Goal: Task Accomplishment & Management: Use online tool/utility

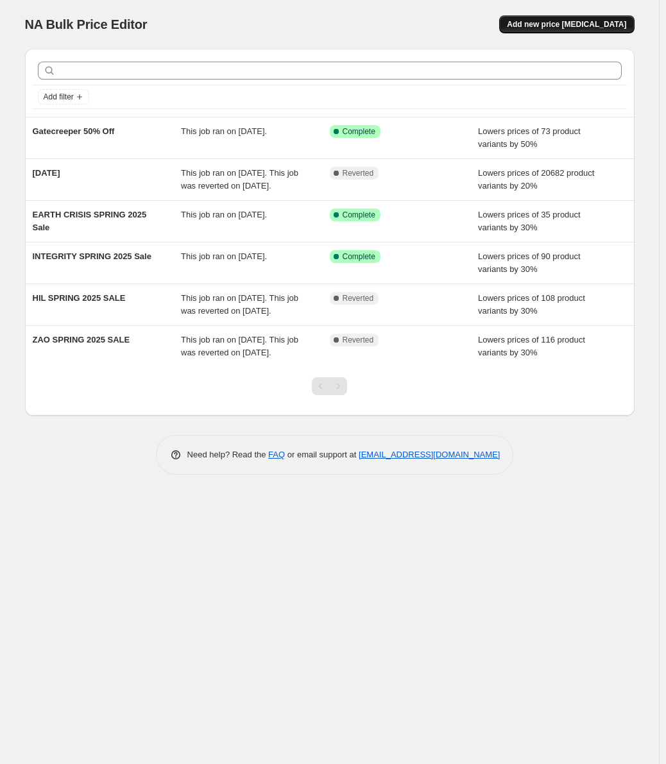
click at [618, 21] on span "Add new price [MEDICAL_DATA]" at bounding box center [566, 24] width 119 height 10
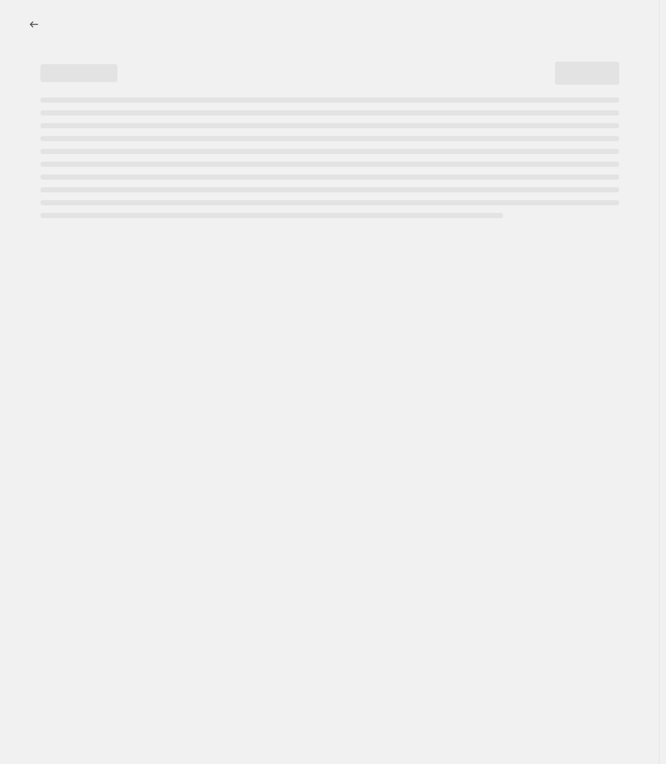
select select "percentage"
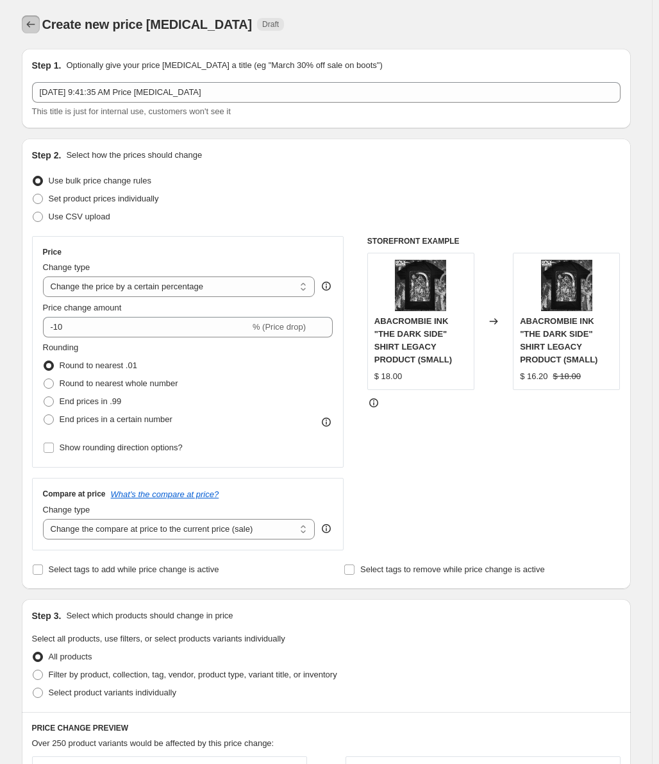
click at [31, 22] on icon "Price change jobs" at bounding box center [30, 24] width 13 height 13
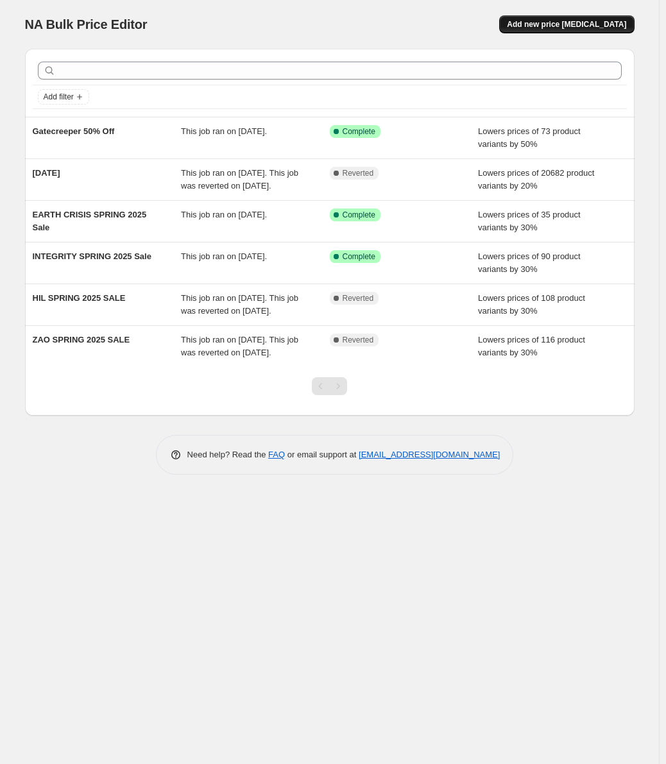
click at [561, 28] on span "Add new price [MEDICAL_DATA]" at bounding box center [566, 24] width 119 height 10
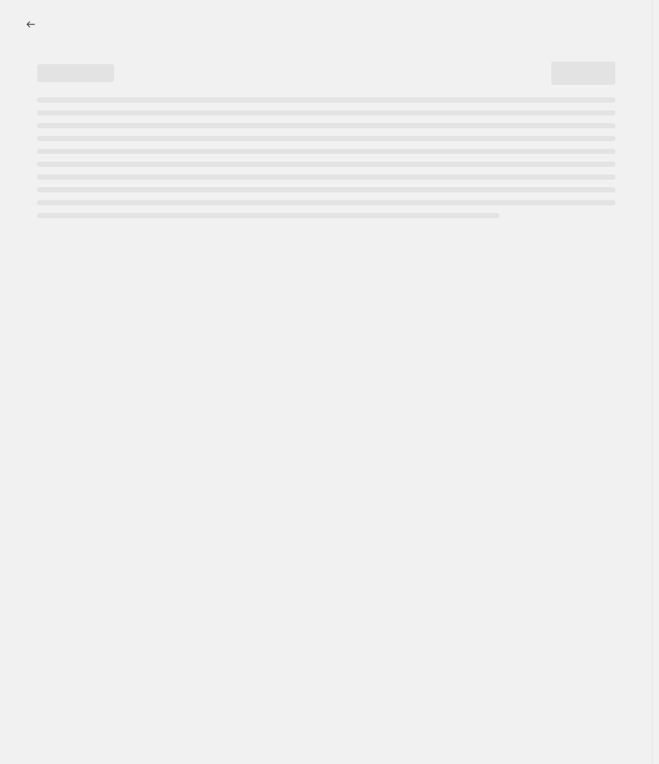
select select "percentage"
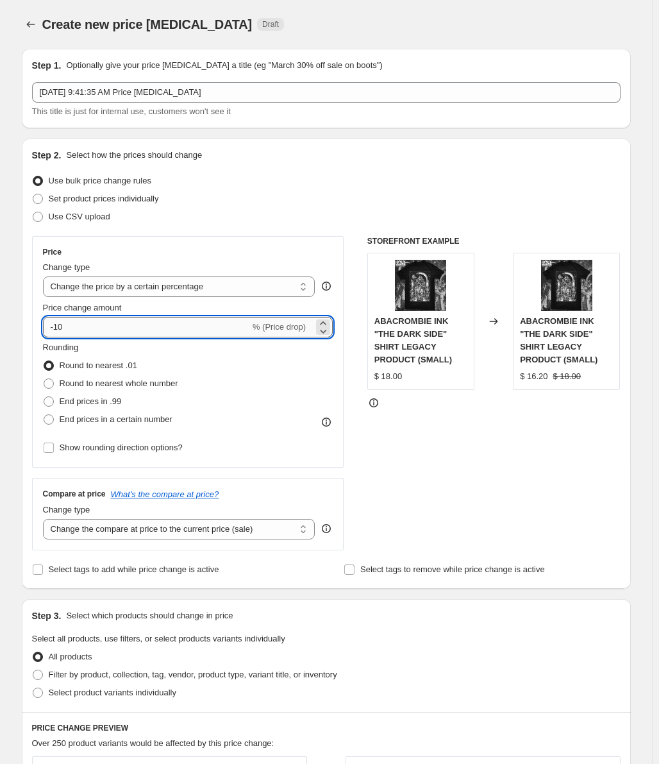
click at [96, 321] on input "-10" at bounding box center [146, 327] width 207 height 21
drag, startPoint x: 58, startPoint y: 327, endPoint x: 78, endPoint y: 328, distance: 19.3
click at [78, 328] on input "-10" at bounding box center [146, 327] width 207 height 21
type input "-50"
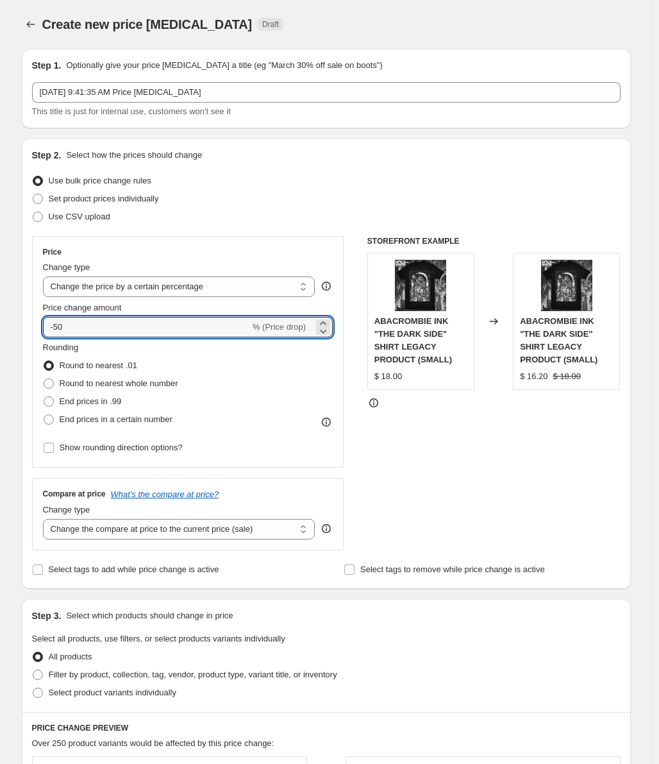
click at [541, 535] on div "STOREFRONT EXAMPLE ABACROMBIE INK "THE DARK SIDE" SHIRT LEGACY PRODUCT (SMALL) …" at bounding box center [494, 393] width 253 height 314
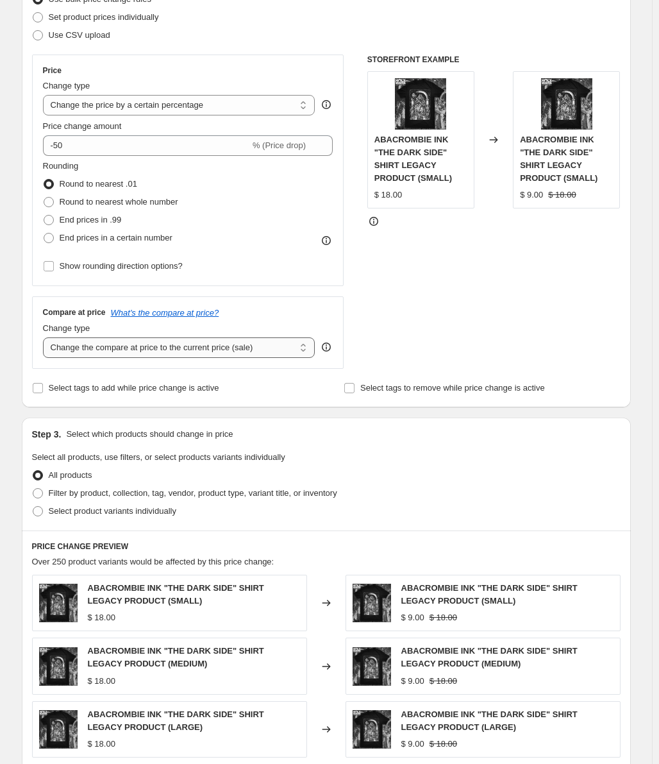
scroll to position [192, 0]
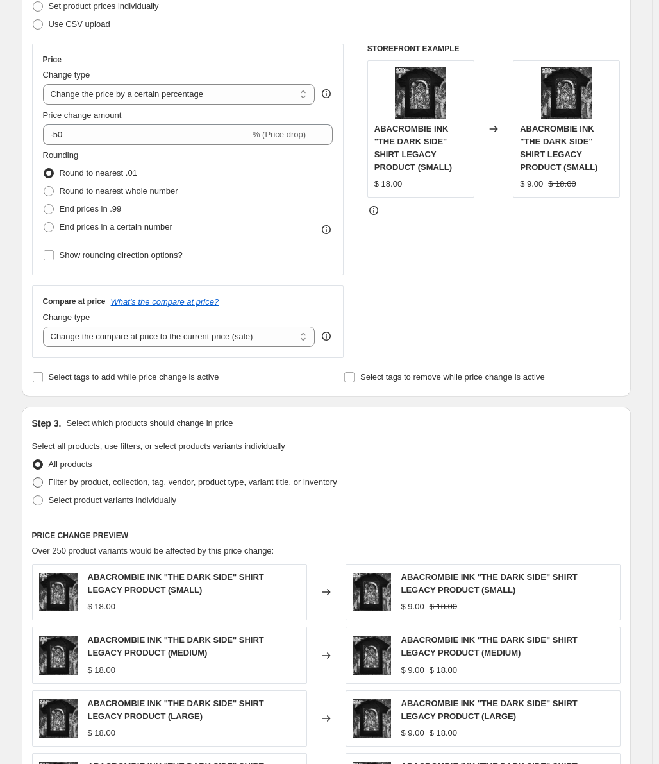
click at [118, 488] on span "Filter by product, collection, tag, vendor, product type, variant title, or inv…" at bounding box center [193, 482] width 289 height 13
click at [33, 478] on input "Filter by product, collection, tag, vendor, product type, variant title, or inv…" at bounding box center [33, 477] width 1 height 1
radio input "true"
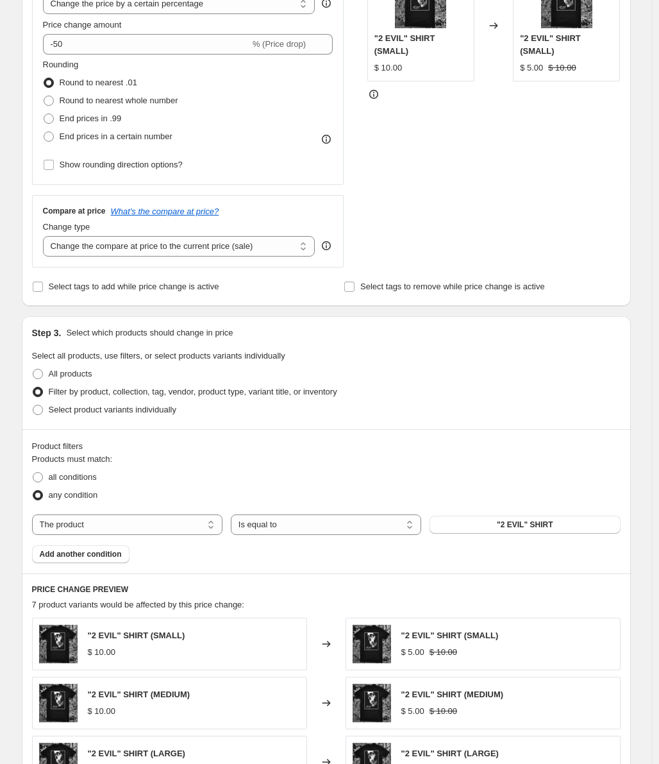
scroll to position [385, 0]
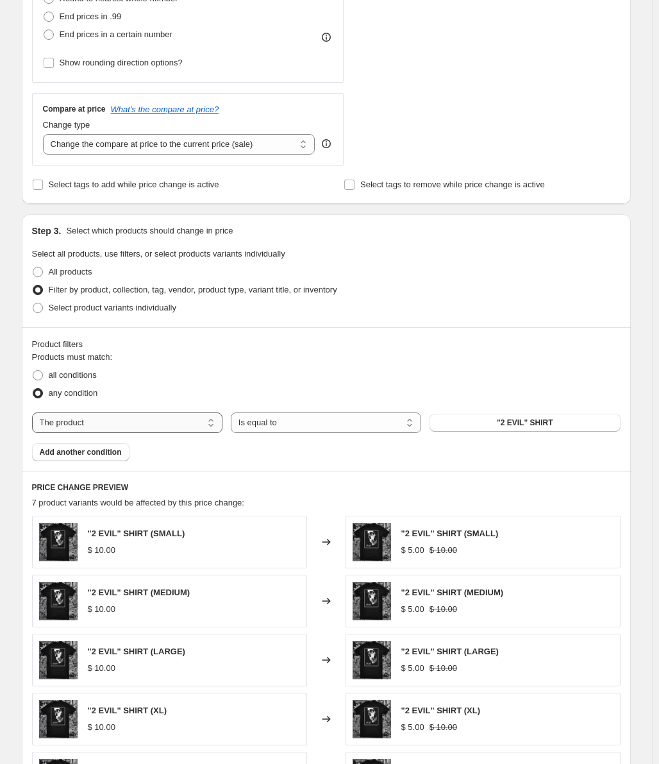
click at [189, 418] on select "The product The product's collection The product's tag The product's vendor The…" at bounding box center [127, 423] width 191 height 21
select select "collection"
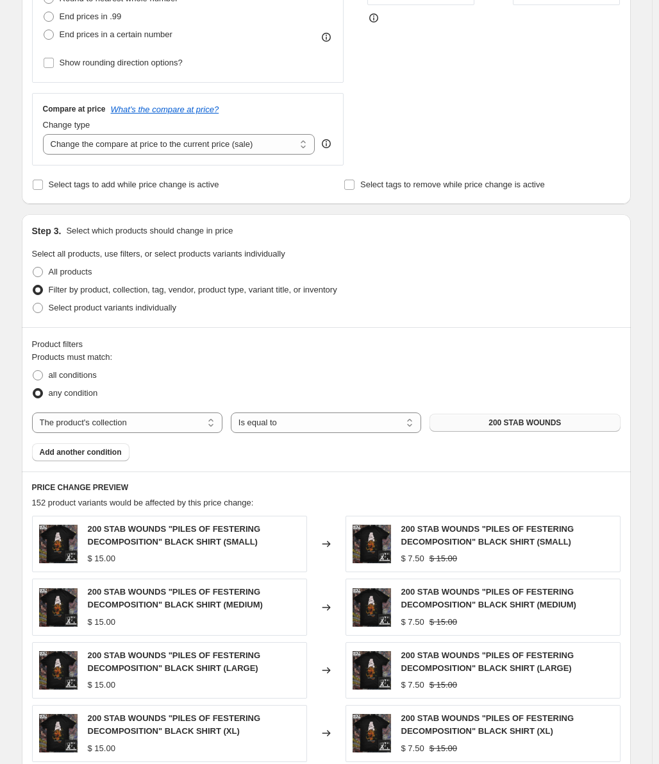
click at [504, 419] on span "200 STAB WOUNDS" at bounding box center [525, 423] width 72 height 10
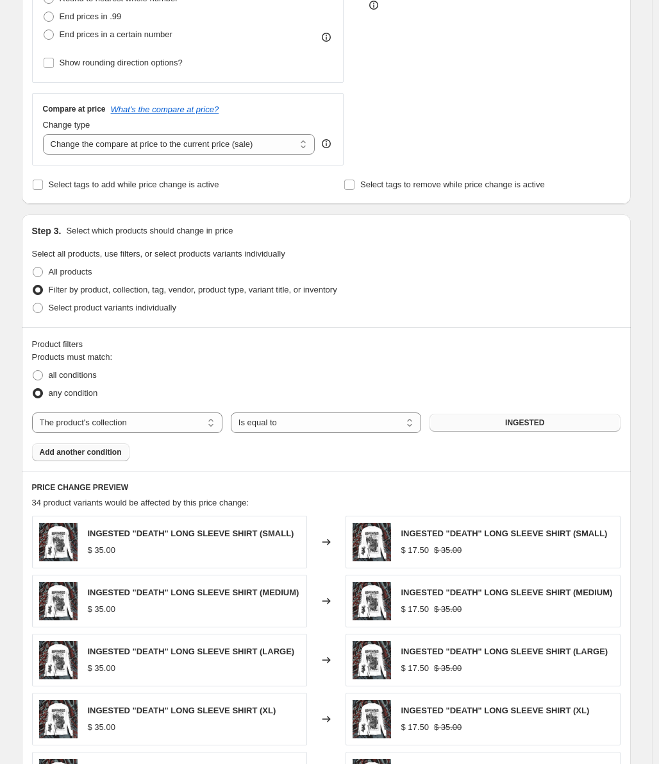
click at [104, 457] on span "Add another condition" at bounding box center [81, 452] width 82 height 10
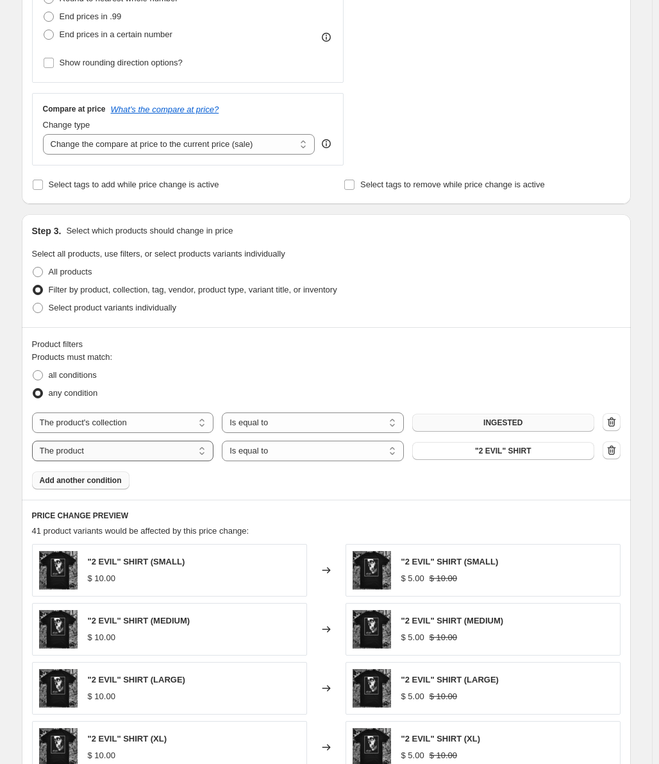
click at [116, 453] on select "The product The product's collection The product's tag The product's vendor The…" at bounding box center [123, 451] width 182 height 21
select select "collection"
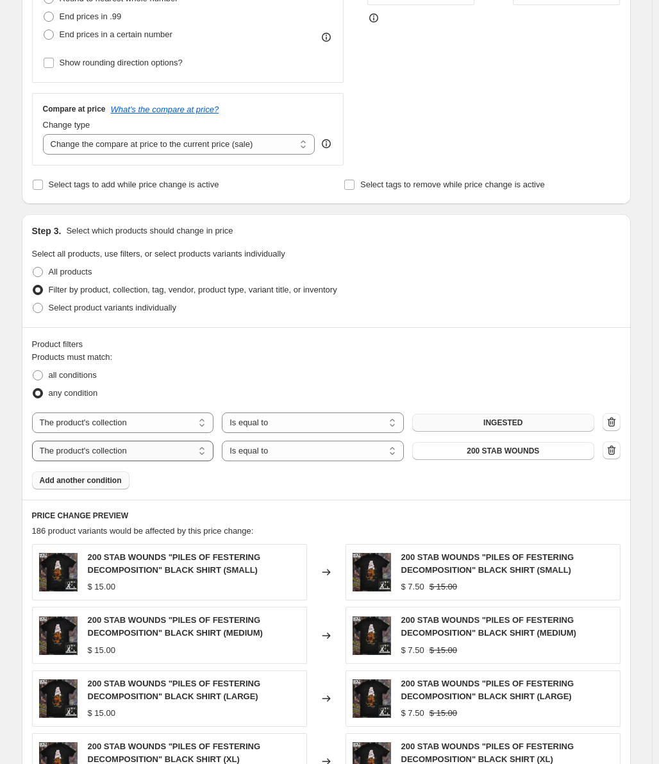
click at [174, 445] on select "The product The product's collection The product's tag The product's vendor The…" at bounding box center [123, 451] width 182 height 21
click at [35, 441] on select "The product The product's collection The product's tag The product's vendor The…" at bounding box center [123, 451] width 182 height 21
click at [538, 449] on span "200 STAB WOUNDS" at bounding box center [503, 451] width 72 height 10
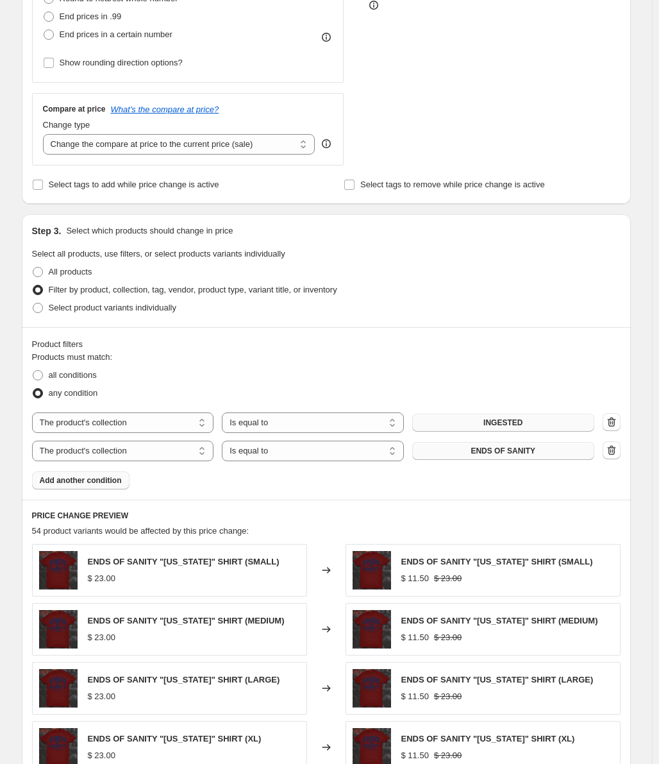
click at [92, 482] on span "Add another condition" at bounding box center [81, 480] width 82 height 10
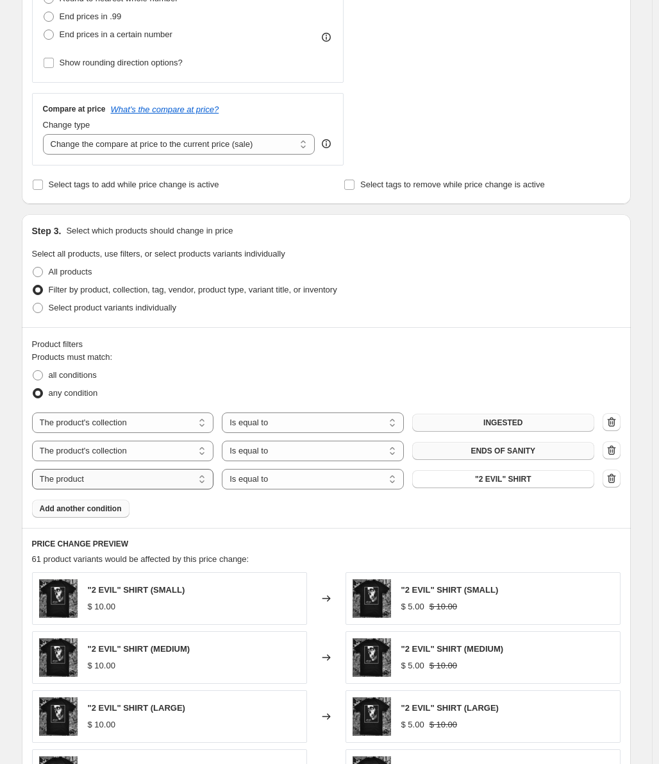
click at [99, 483] on select "The product The product's collection The product's tag The product's vendor The…" at bounding box center [123, 479] width 182 height 21
select select "collection"
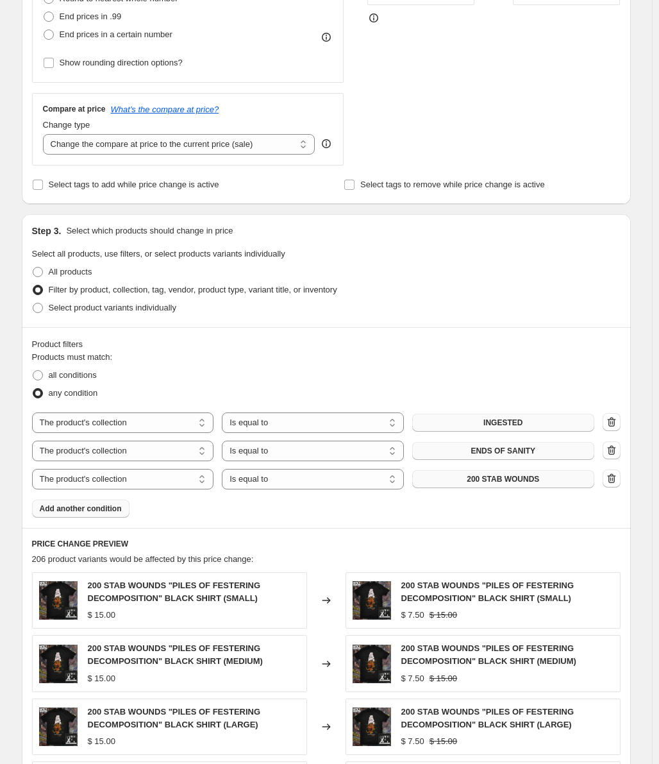
click at [550, 485] on button "200 STAB WOUNDS" at bounding box center [504, 479] width 182 height 18
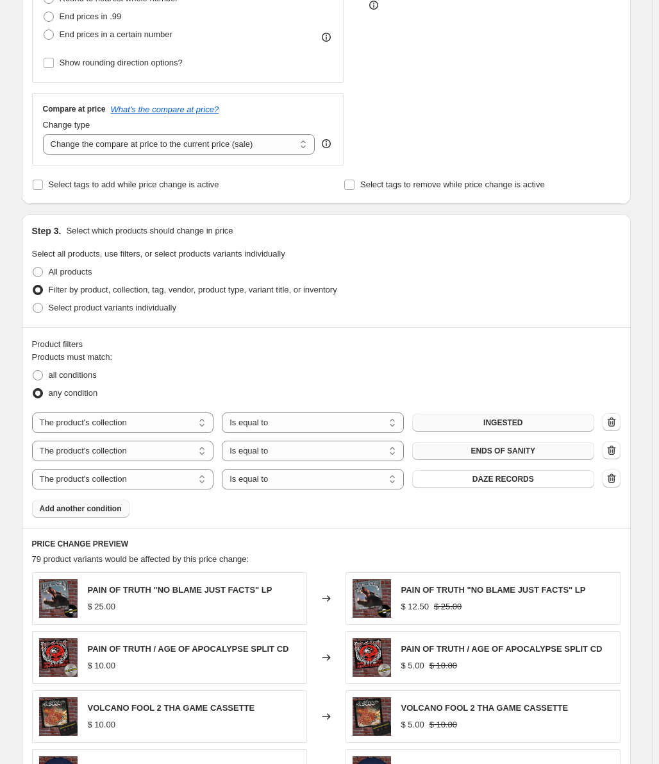
click at [99, 513] on span "Add another condition" at bounding box center [81, 509] width 82 height 10
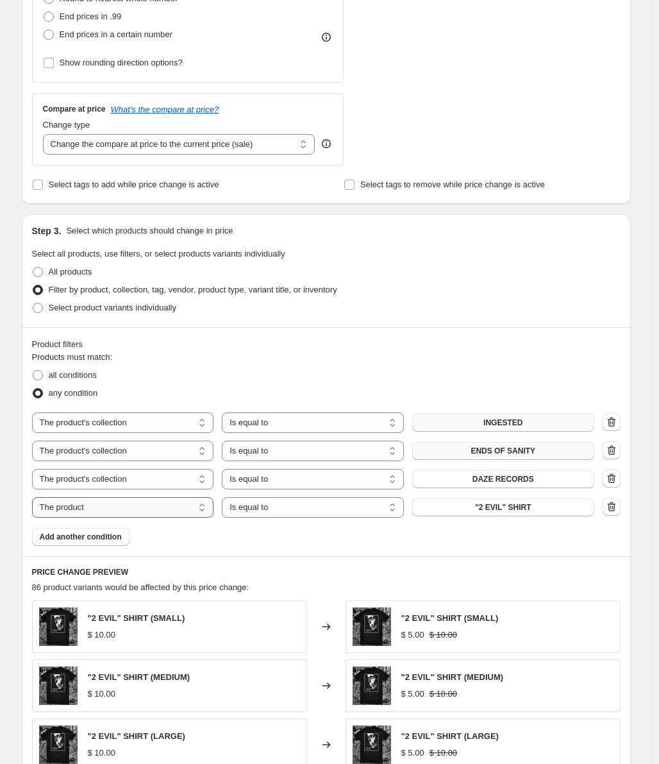
click at [100, 511] on select "The product The product's collection The product's tag The product's vendor The…" at bounding box center [123, 507] width 182 height 21
select select "collection"
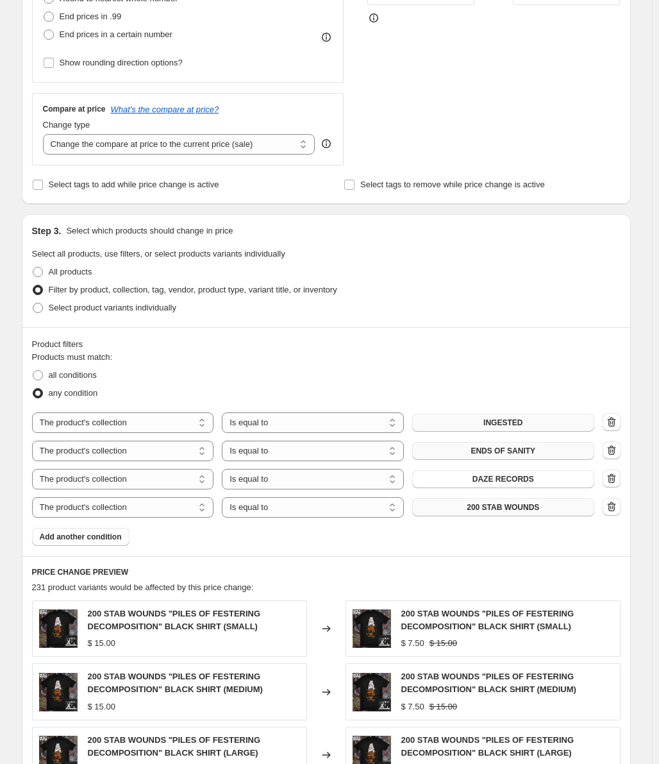
click at [460, 511] on button "200 STAB WOUNDS" at bounding box center [504, 507] width 182 height 18
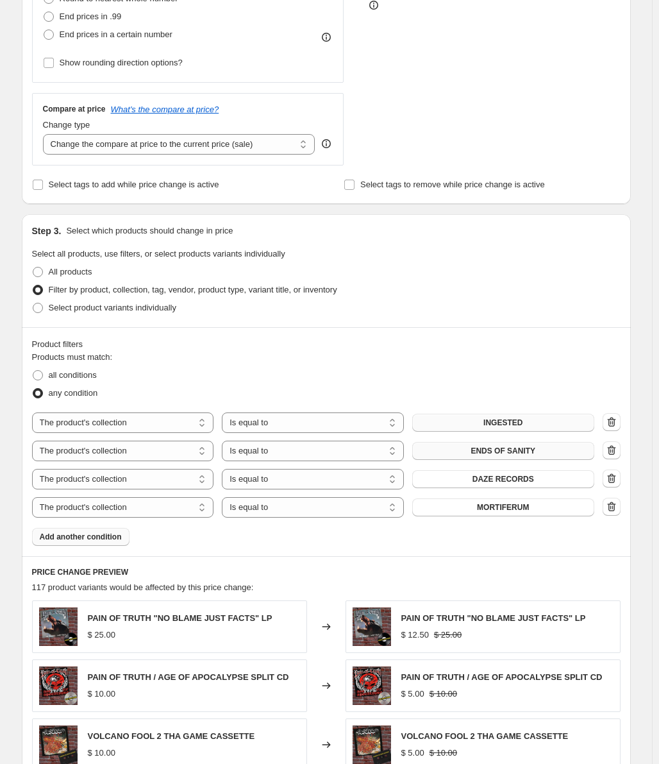
click at [119, 533] on span "Add another condition" at bounding box center [81, 537] width 82 height 10
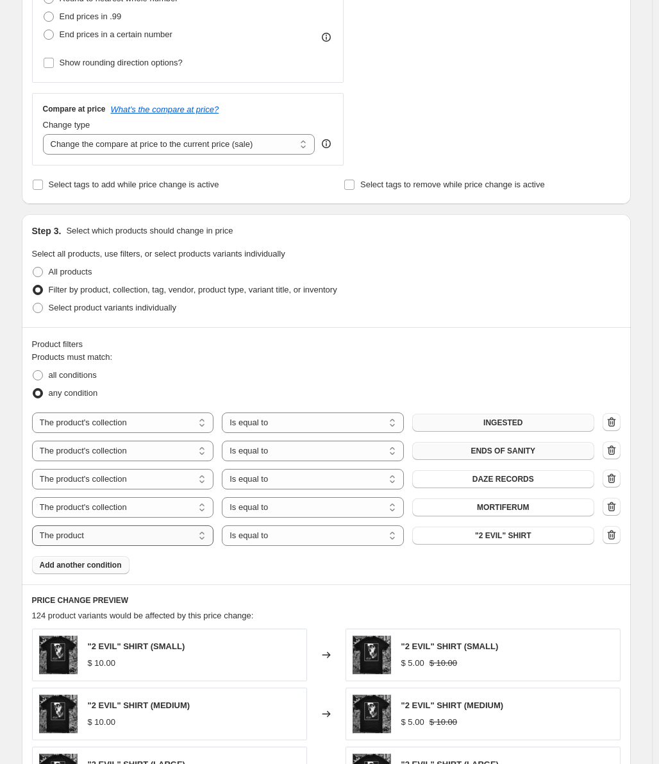
click at [119, 530] on select "The product The product's collection The product's tag The product's vendor The…" at bounding box center [123, 535] width 182 height 21
select select "collection"
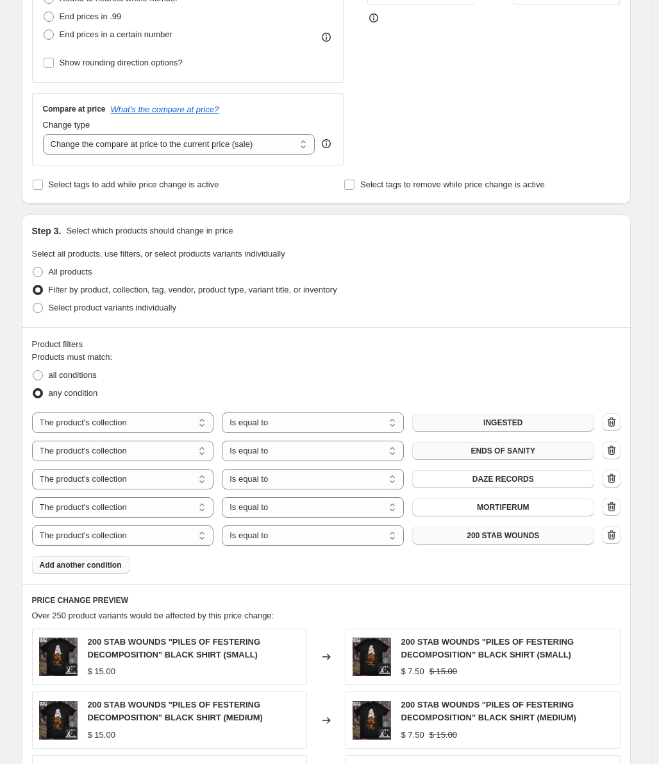
click at [527, 543] on button "200 STAB WOUNDS" at bounding box center [504, 536] width 182 height 18
click at [464, 543] on button "200 STAB WOUNDS" at bounding box center [504, 536] width 182 height 18
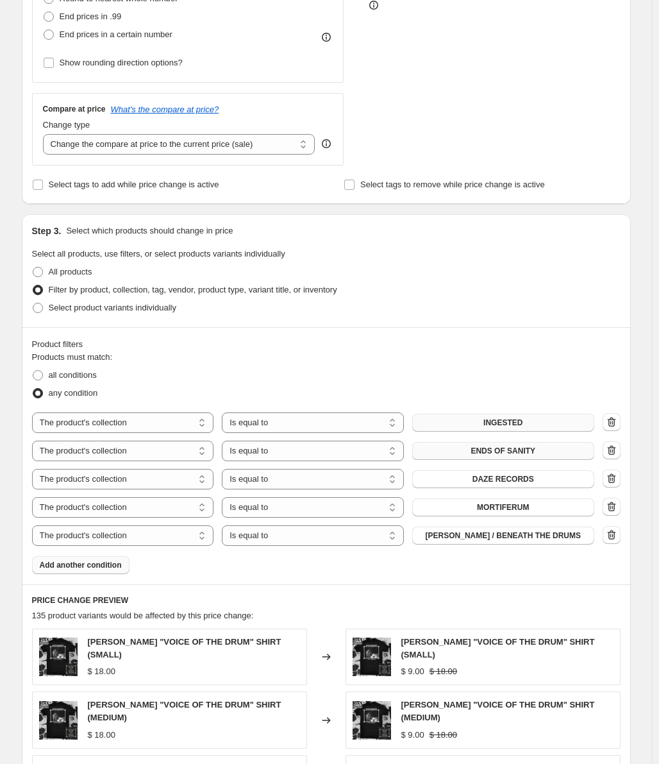
click at [122, 572] on button "Add another condition" at bounding box center [81, 565] width 98 height 18
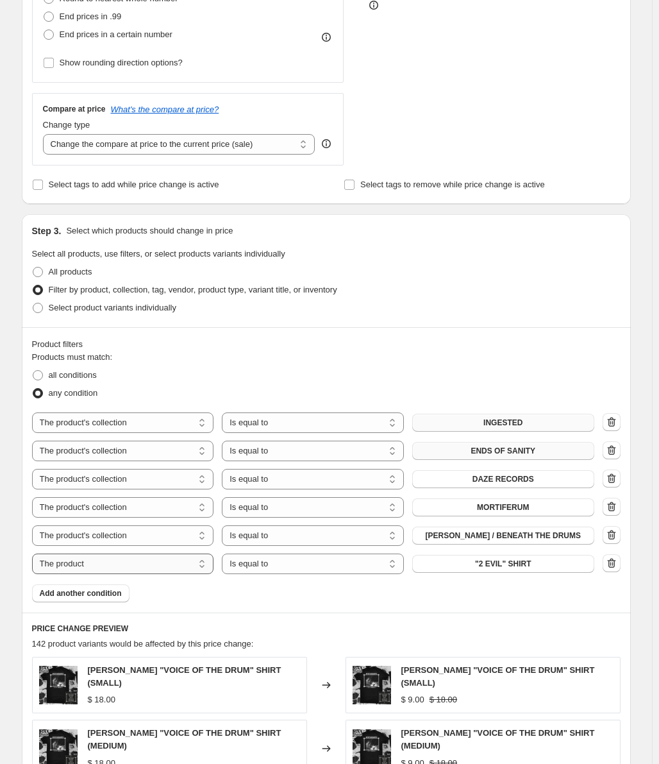
click at [126, 570] on select "The product The product's collection The product's tag The product's vendor The…" at bounding box center [123, 564] width 182 height 21
select select "collection"
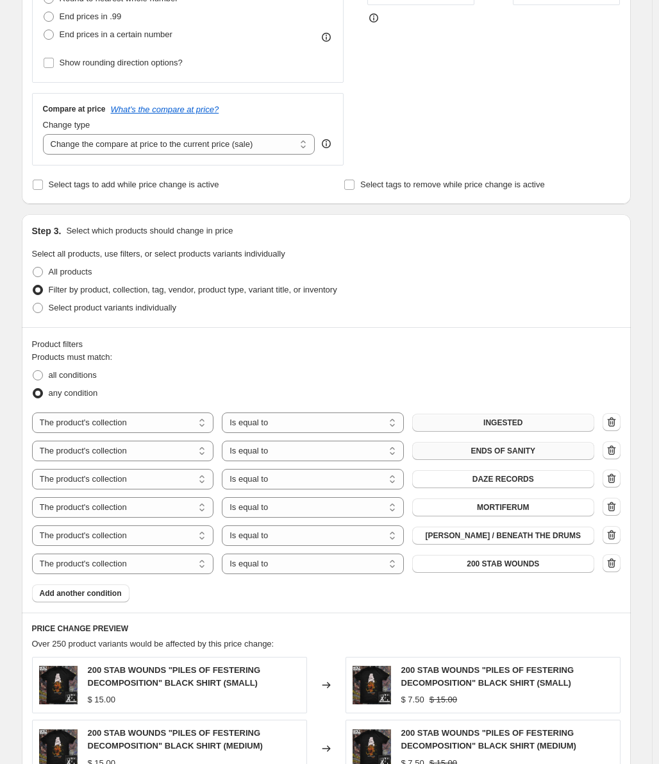
click at [467, 568] on button "200 STAB WOUNDS" at bounding box center [504, 564] width 182 height 18
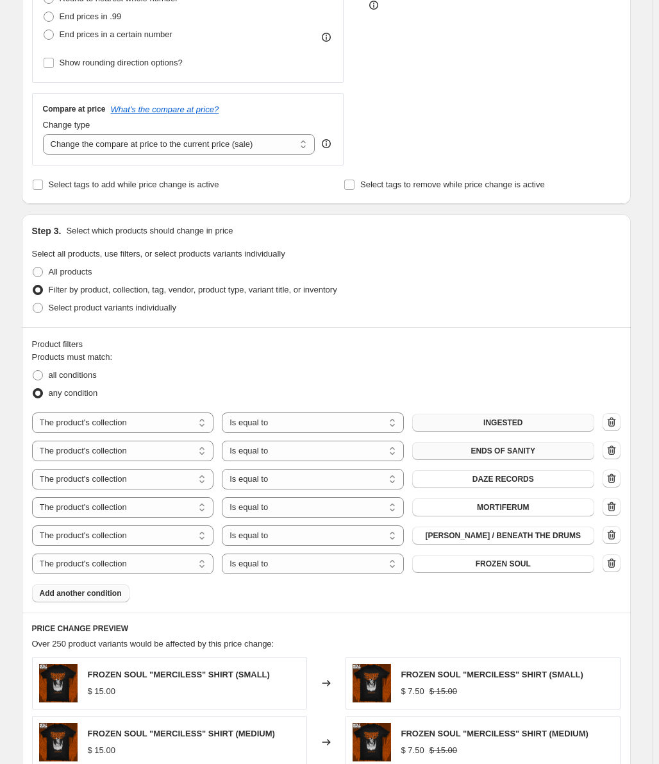
click at [115, 598] on span "Add another condition" at bounding box center [81, 593] width 82 height 10
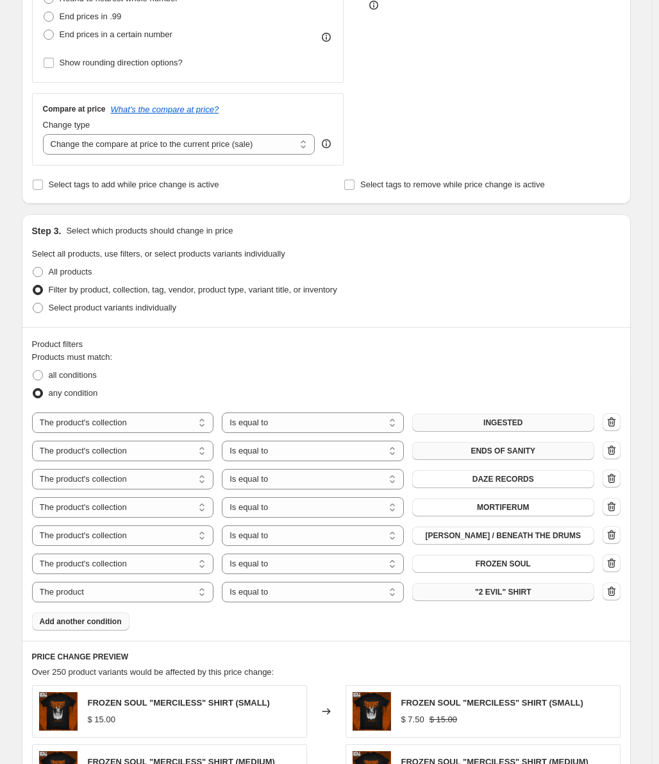
click at [521, 599] on button ""2 EVIL" SHIRT" at bounding box center [504, 592] width 182 height 18
click at [185, 595] on select "The product The product's collection The product's tag The product's vendor The…" at bounding box center [123, 592] width 182 height 21
select select "collection"
click at [486, 593] on span "200 STAB WOUNDS" at bounding box center [503, 592] width 72 height 10
click at [118, 620] on span "Add another condition" at bounding box center [81, 622] width 82 height 10
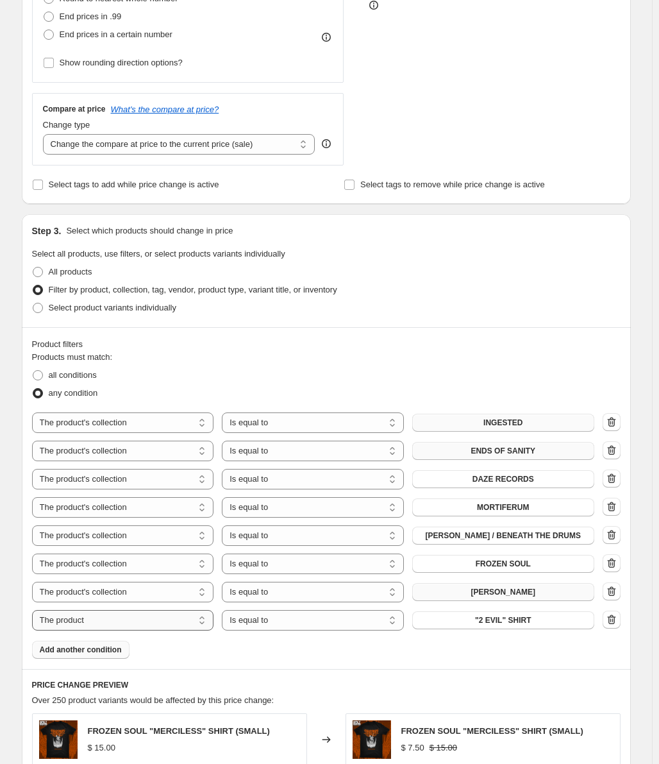
click at [119, 622] on select "The product The product's collection The product's tag The product's vendor The…" at bounding box center [123, 620] width 182 height 21
select select "collection"
click at [472, 631] on div "Products must match: all conditions any condition The product The product's col…" at bounding box center [326, 505] width 589 height 308
click at [472, 627] on button "200 STAB WOUNDS" at bounding box center [504, 620] width 182 height 18
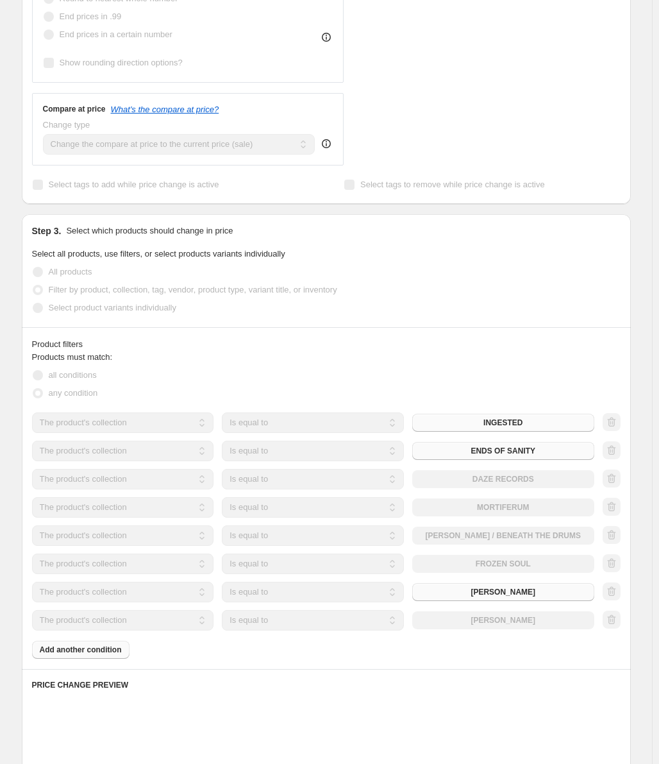
click at [100, 658] on div "Products must match: all conditions any condition The product The product's col…" at bounding box center [326, 505] width 589 height 308
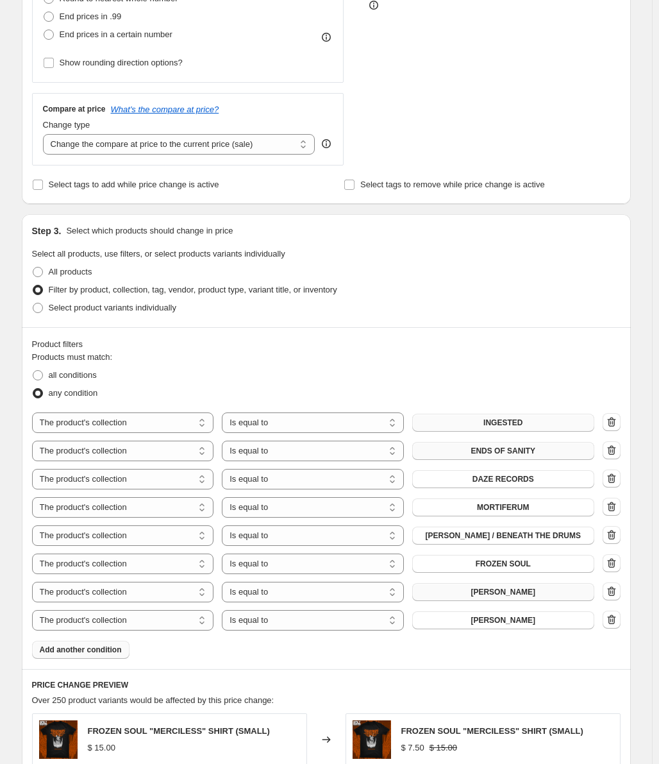
click at [101, 651] on span "Add another condition" at bounding box center [81, 650] width 82 height 10
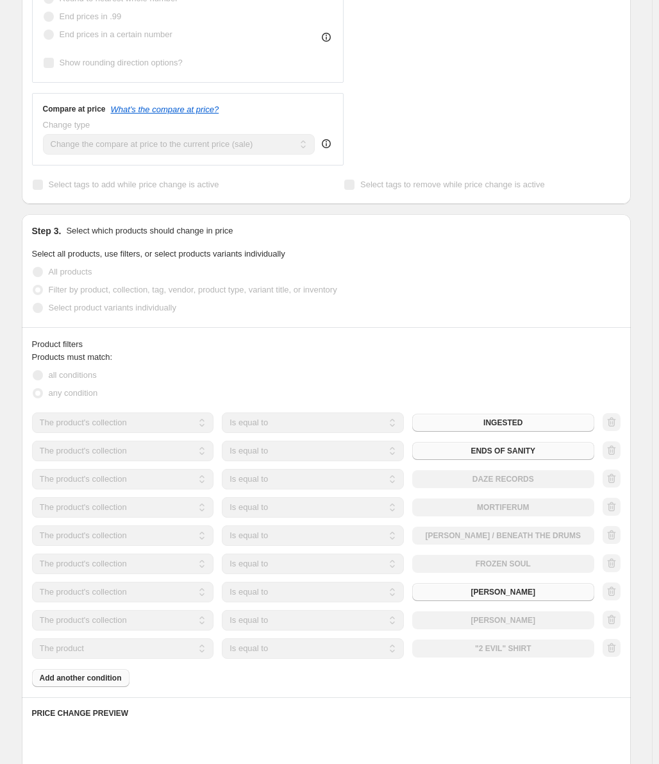
click at [121, 651] on select "The product The product's collection The product's tag The product's vendor The…" at bounding box center [123, 648] width 182 height 21
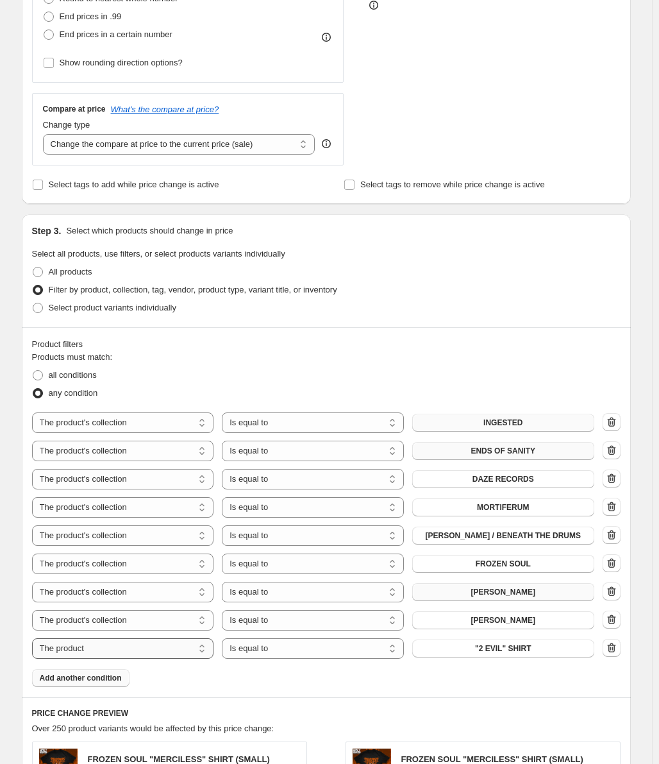
select select "collection"
click at [494, 648] on span "200 STAB WOUNDS" at bounding box center [503, 648] width 72 height 10
click at [98, 684] on button "Add another condition" at bounding box center [81, 678] width 98 height 18
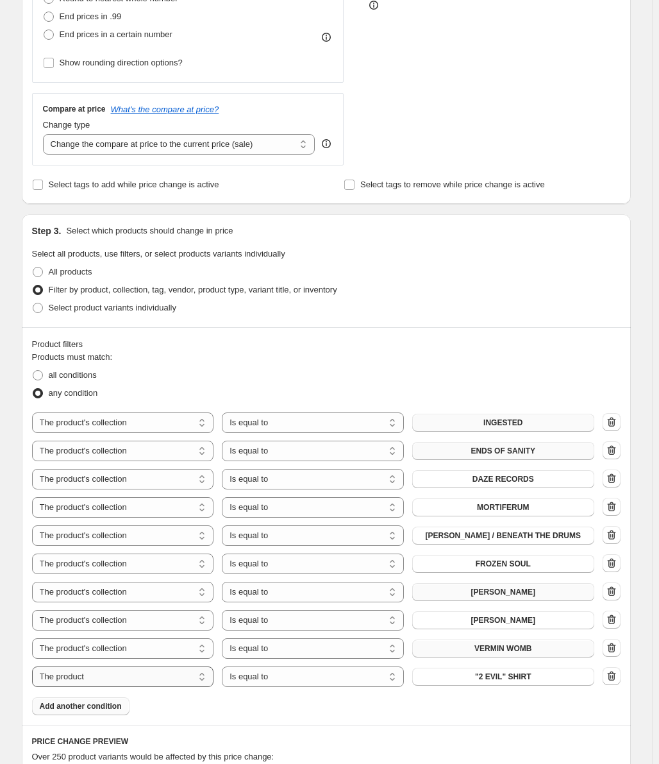
click at [123, 674] on select "The product The product's collection The product's tag The product's vendor The…" at bounding box center [123, 677] width 182 height 21
select select "collection"
click at [476, 684] on button "200 STAB WOUNDS" at bounding box center [504, 677] width 182 height 18
click at [612, 681] on icon "button" at bounding box center [612, 676] width 13 height 13
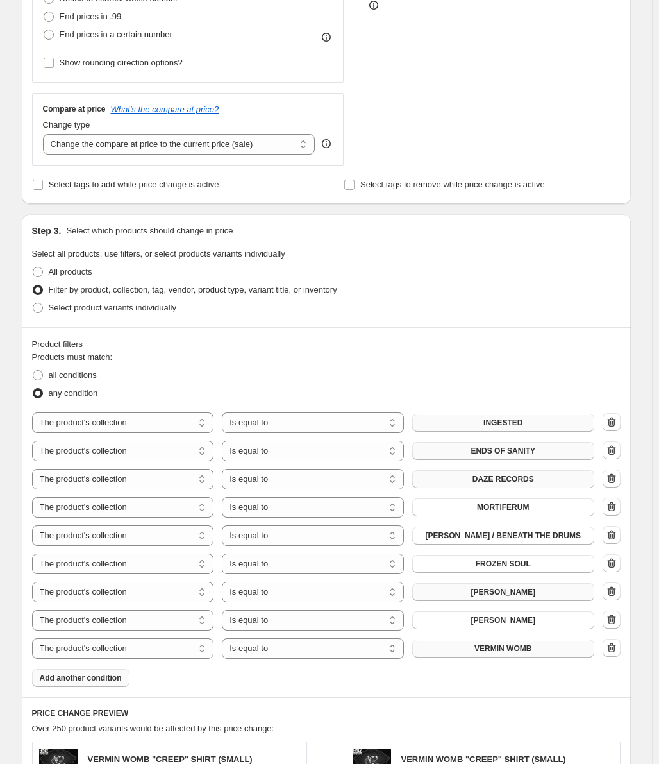
click at [529, 481] on span "DAZE RECORDS" at bounding box center [504, 479] width 62 height 10
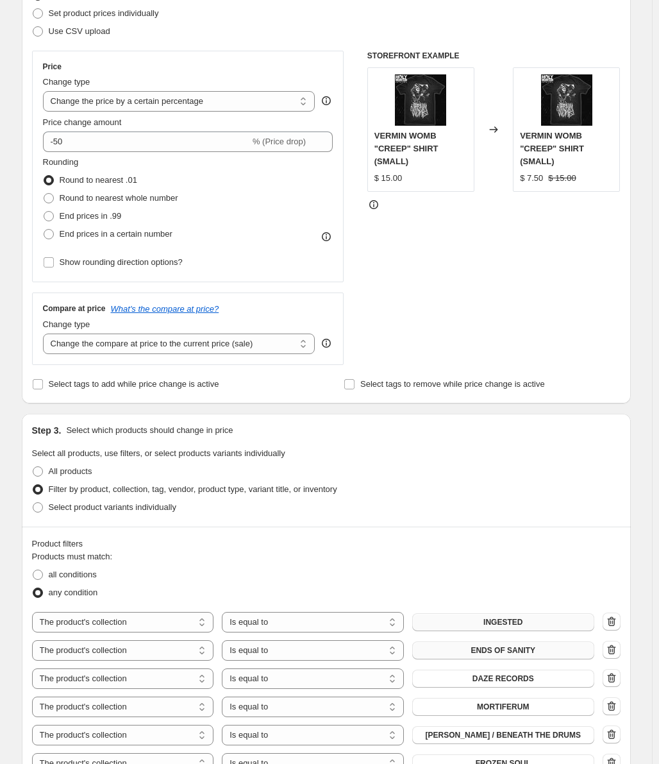
scroll to position [0, 0]
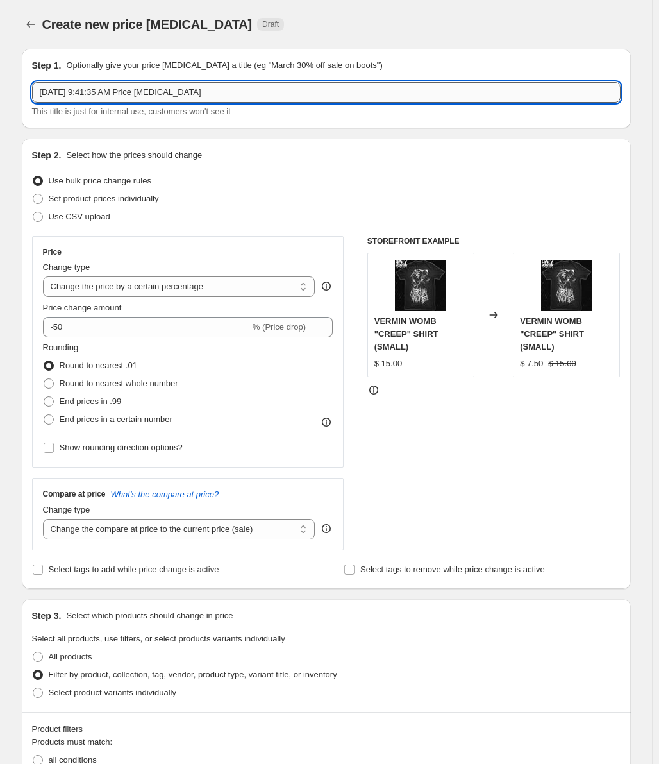
click at [135, 90] on input "[DATE] 9:41:35 AM Price [MEDICAL_DATA]" at bounding box center [326, 92] width 589 height 21
type input "Spring Cleaning"
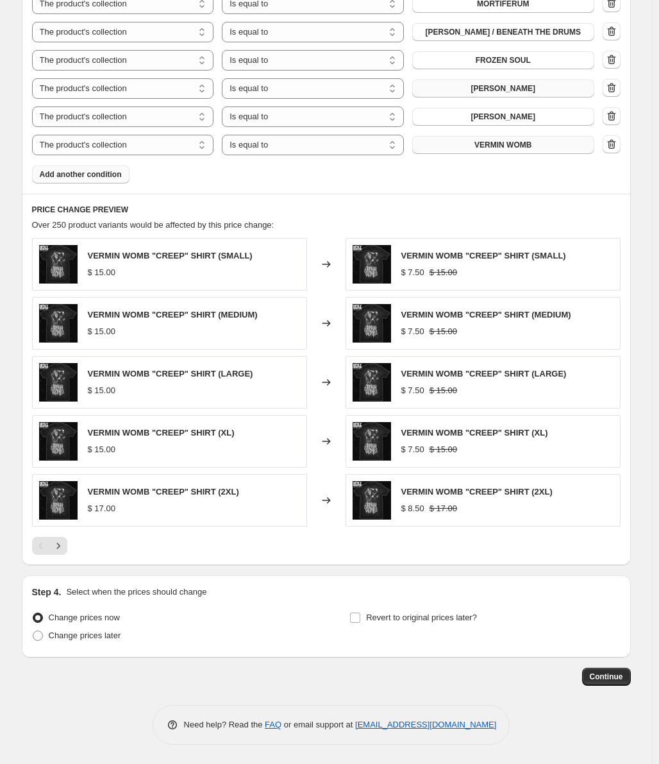
scroll to position [889, 0]
type input "Summer Cleaning 25"
click at [597, 676] on span "Continue" at bounding box center [606, 677] width 33 height 10
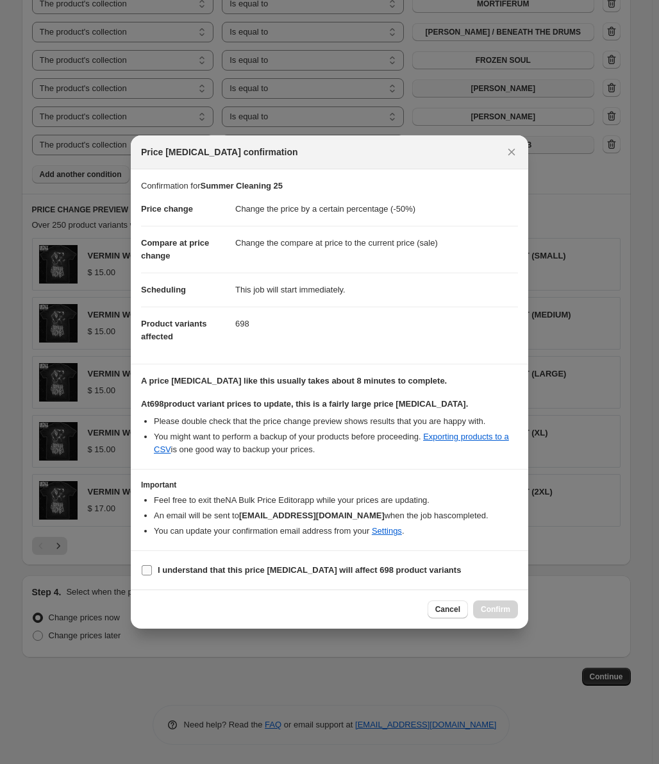
click at [162, 570] on b "I understand that this price [MEDICAL_DATA] will affect 698 product variants" at bounding box center [309, 570] width 303 height 10
click at [152, 570] on input "I understand that this price [MEDICAL_DATA] will affect 698 product variants" at bounding box center [147, 570] width 10 height 10
checkbox input "true"
click at [511, 608] on button "Confirm" at bounding box center [495, 609] width 45 height 18
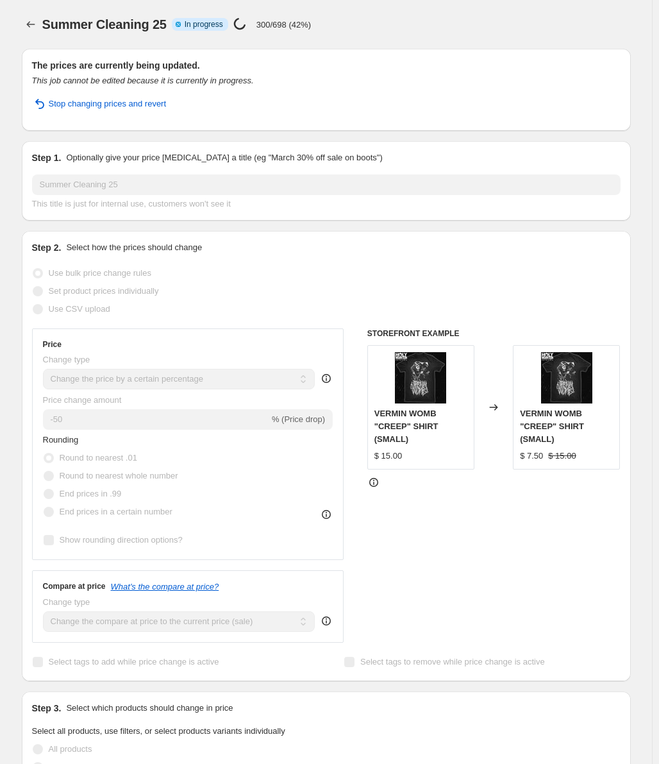
click at [387, 24] on div "Summer Cleaning 25 Info Partially complete In progress Price [MEDICAL_DATA] in …" at bounding box center [336, 24] width 589 height 18
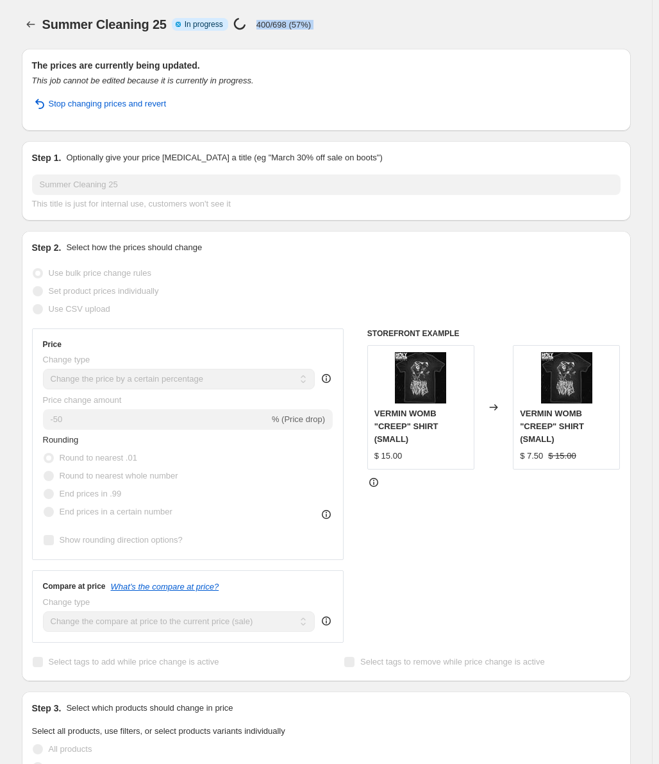
click at [393, 19] on div "Summer Cleaning 25 Info Partially complete In progress Price [MEDICAL_DATA] in …" at bounding box center [336, 24] width 589 height 18
click at [357, 34] on div "Summer Cleaning 25. This page is ready Summer Cleaning 25 Info Partially comple…" at bounding box center [326, 24] width 609 height 49
select select "percentage"
select select "collection"
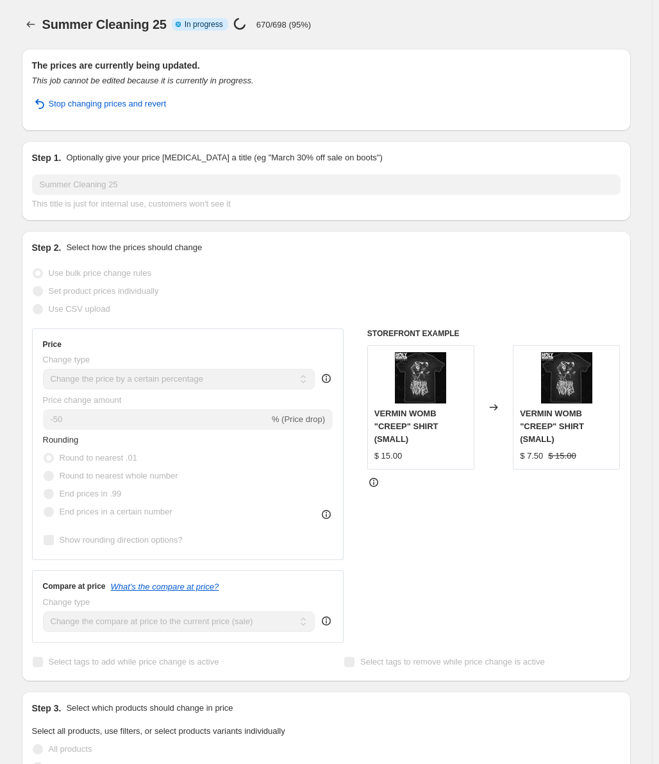
select select "collection"
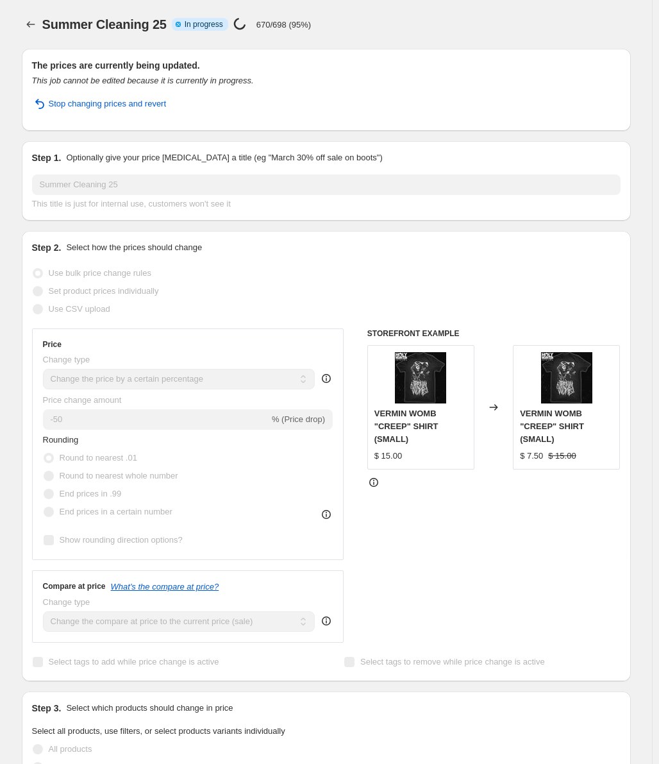
select select "collection"
